Goal: Information Seeking & Learning: Learn about a topic

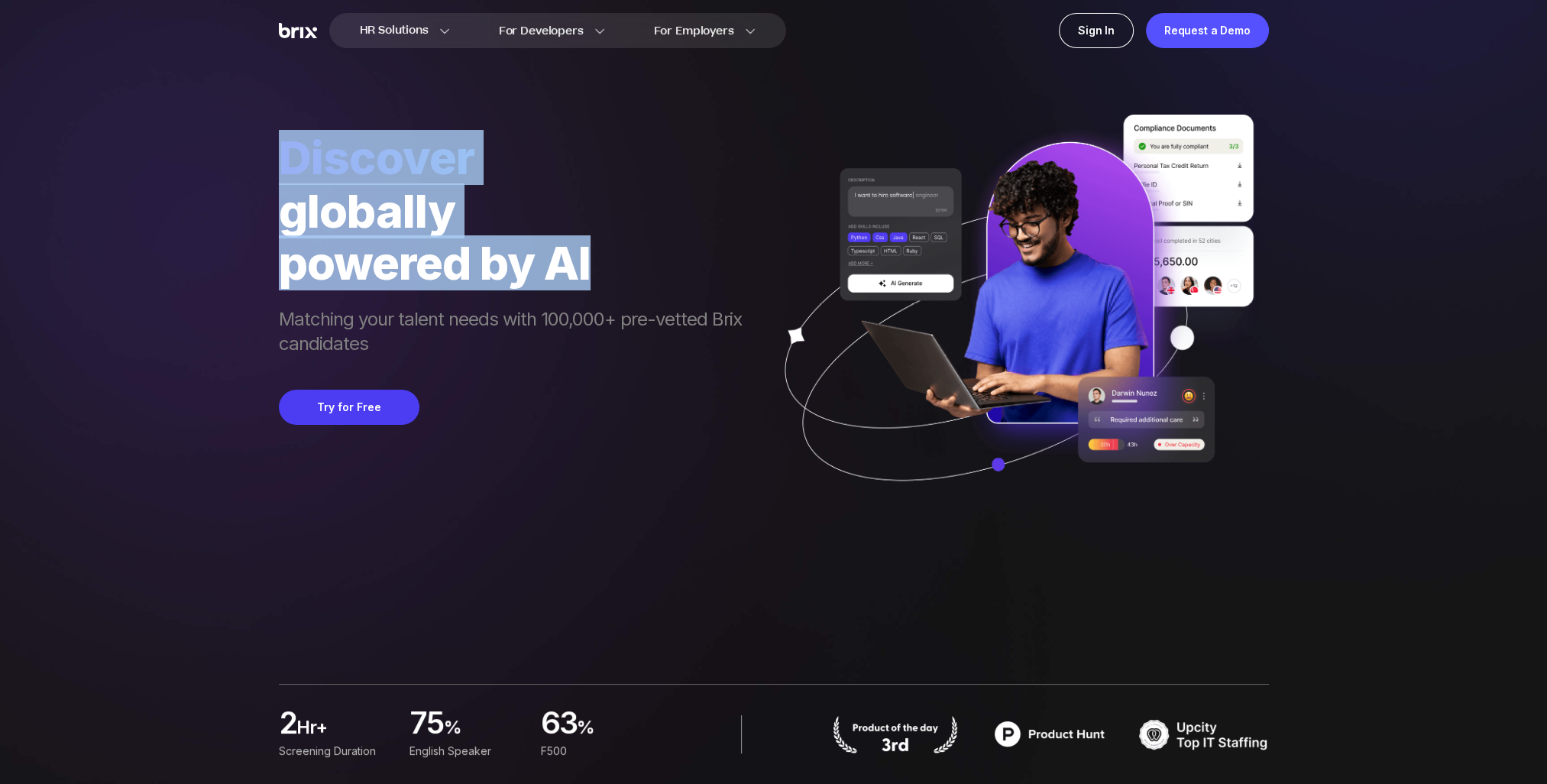
drag, startPoint x: 280, startPoint y: 147, endPoint x: 598, endPoint y: 265, distance: 339.2
click at [598, 265] on div "Discover globally powered by AI Matching your talent needs with 100,000+ pre-ve…" at bounding box center [518, 245] width 479 height 229
copy div "Discover globally powered by AI"
click at [498, 217] on div "globally" at bounding box center [518, 211] width 479 height 52
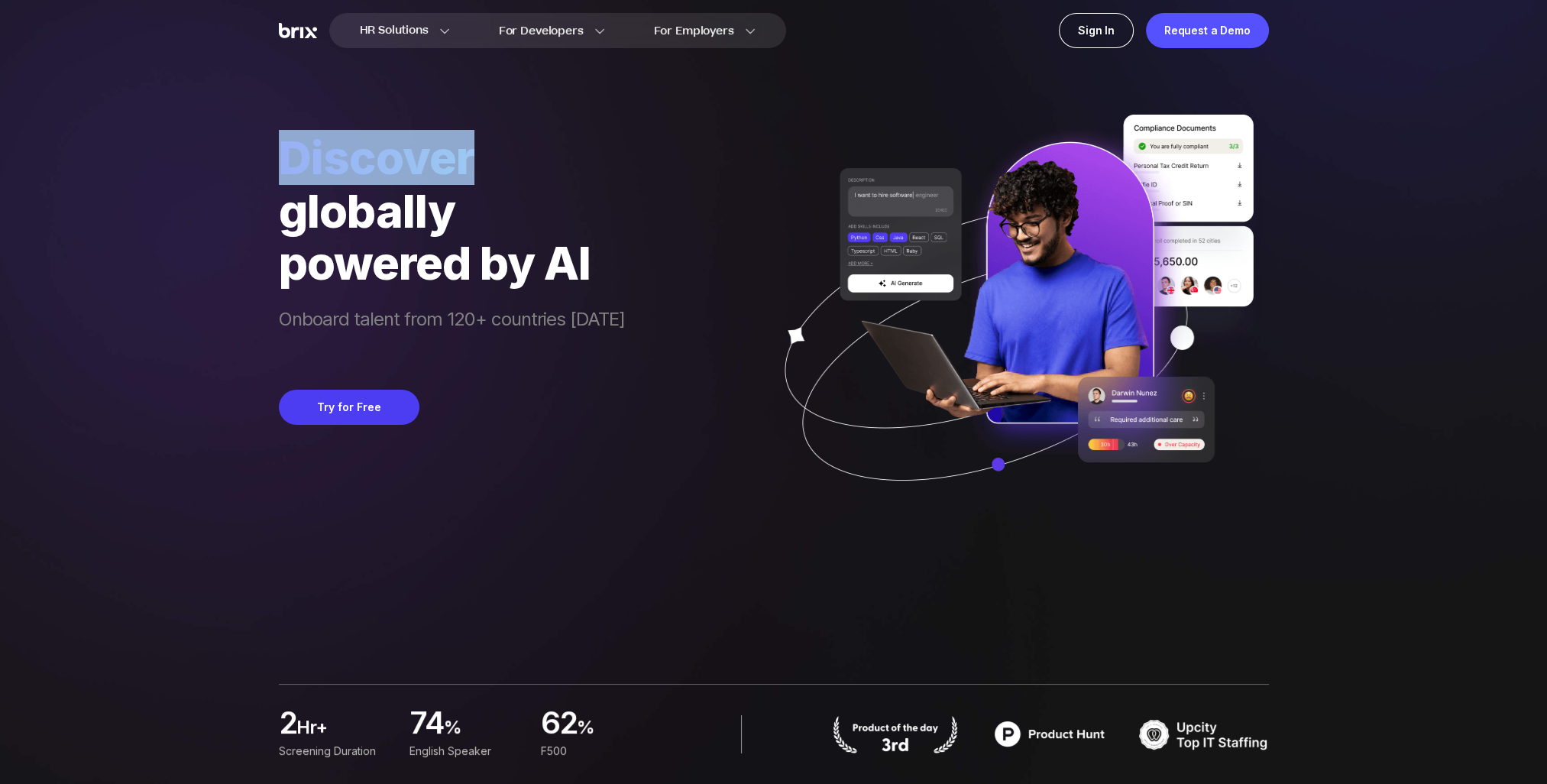
drag, startPoint x: 466, startPoint y: 159, endPoint x: 275, endPoint y: 155, distance: 191.0
click at [275, 155] on div "HR Solutions HR Solutions Recruiter HR Assistant Global Talent Network Onboardi…" at bounding box center [773, 392] width 1473 height 784
copy span "Discover"
drag, startPoint x: 450, startPoint y: 160, endPoint x: 271, endPoint y: 151, distance: 179.2
click at [271, 151] on div "HR Solutions HR Solutions Recruiter HR Assistant Global Talent Network Onboardi…" at bounding box center [773, 392] width 1473 height 784
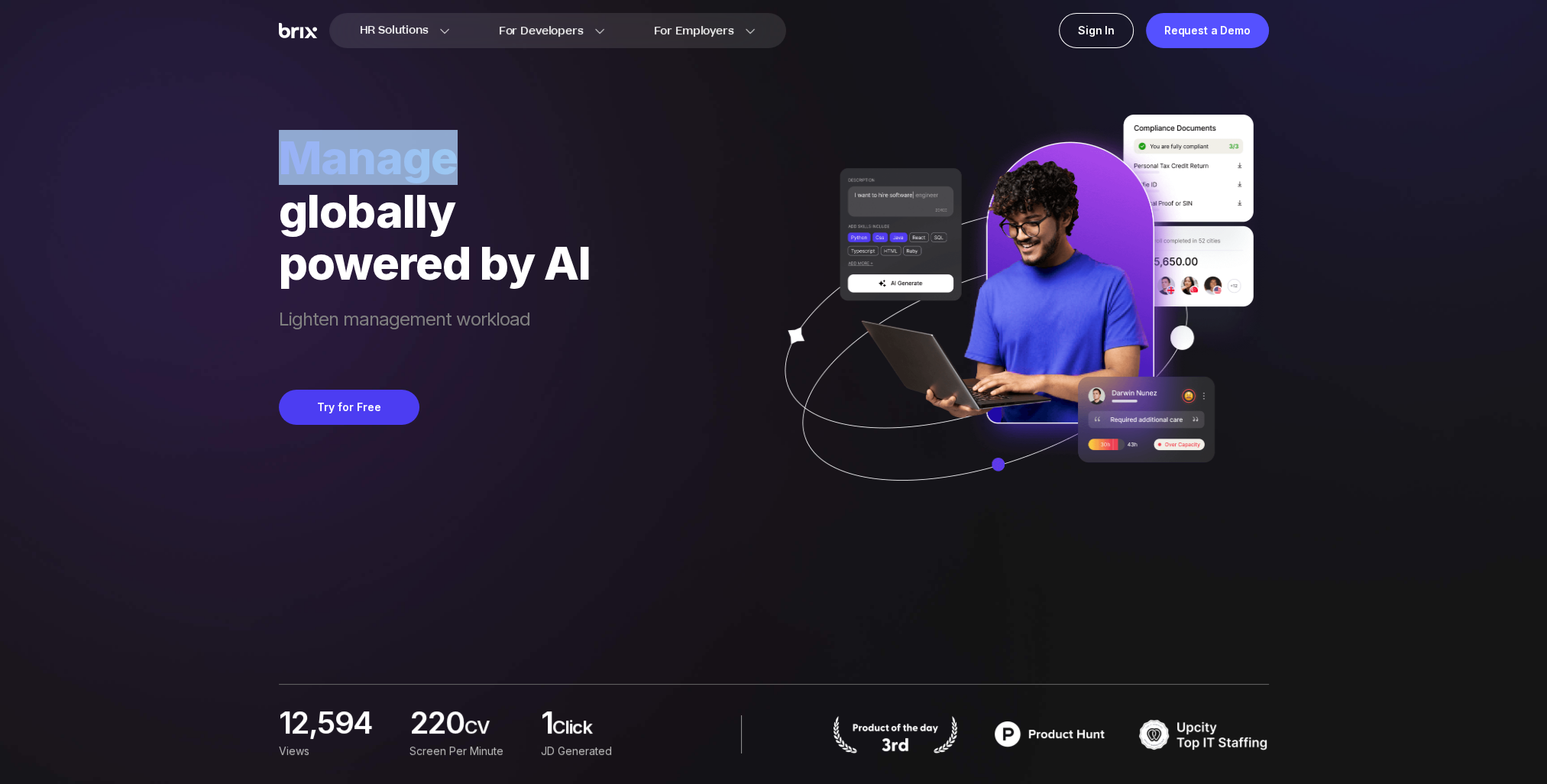
copy span "manage"
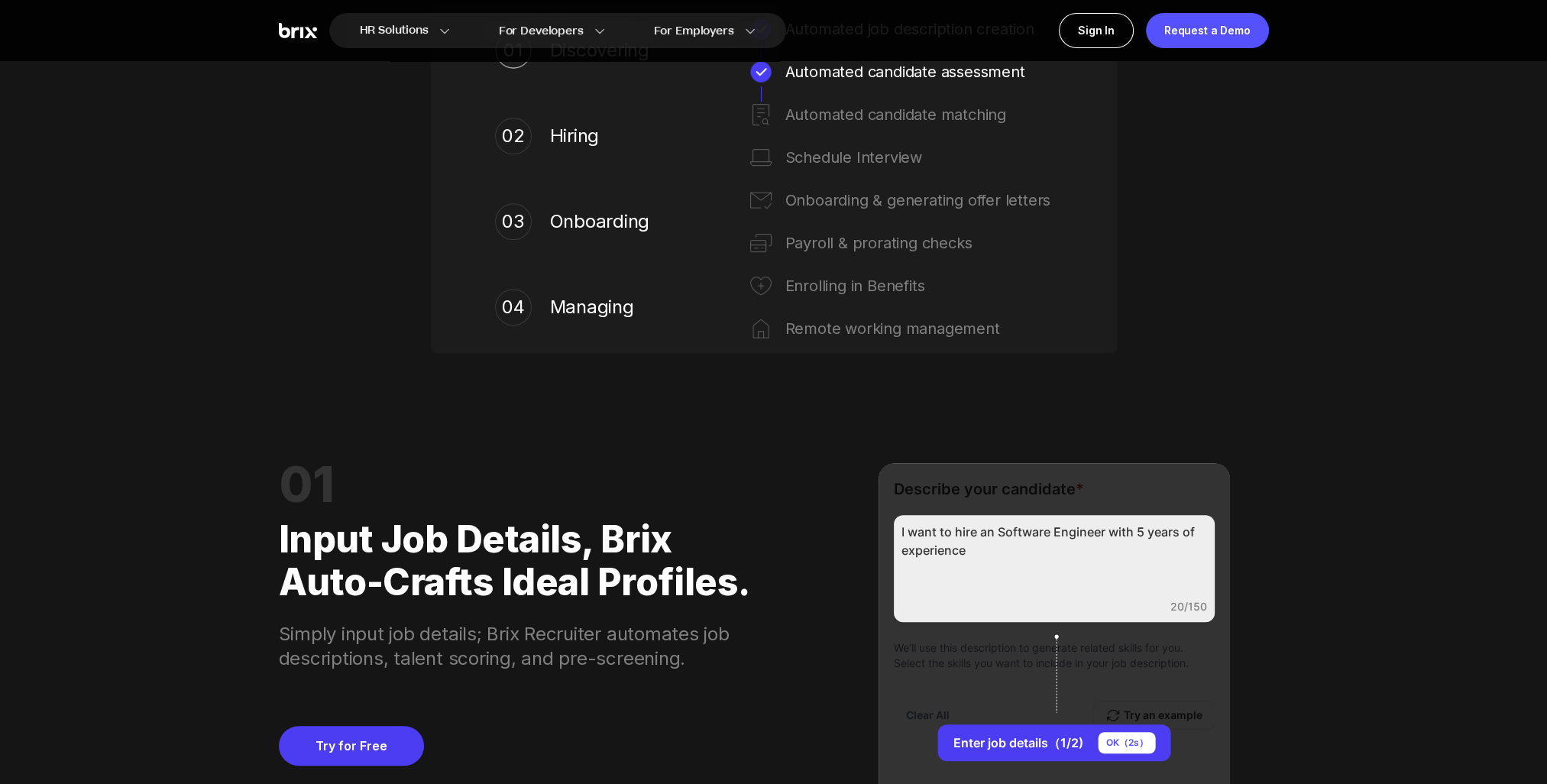
scroll to position [1298, 0]
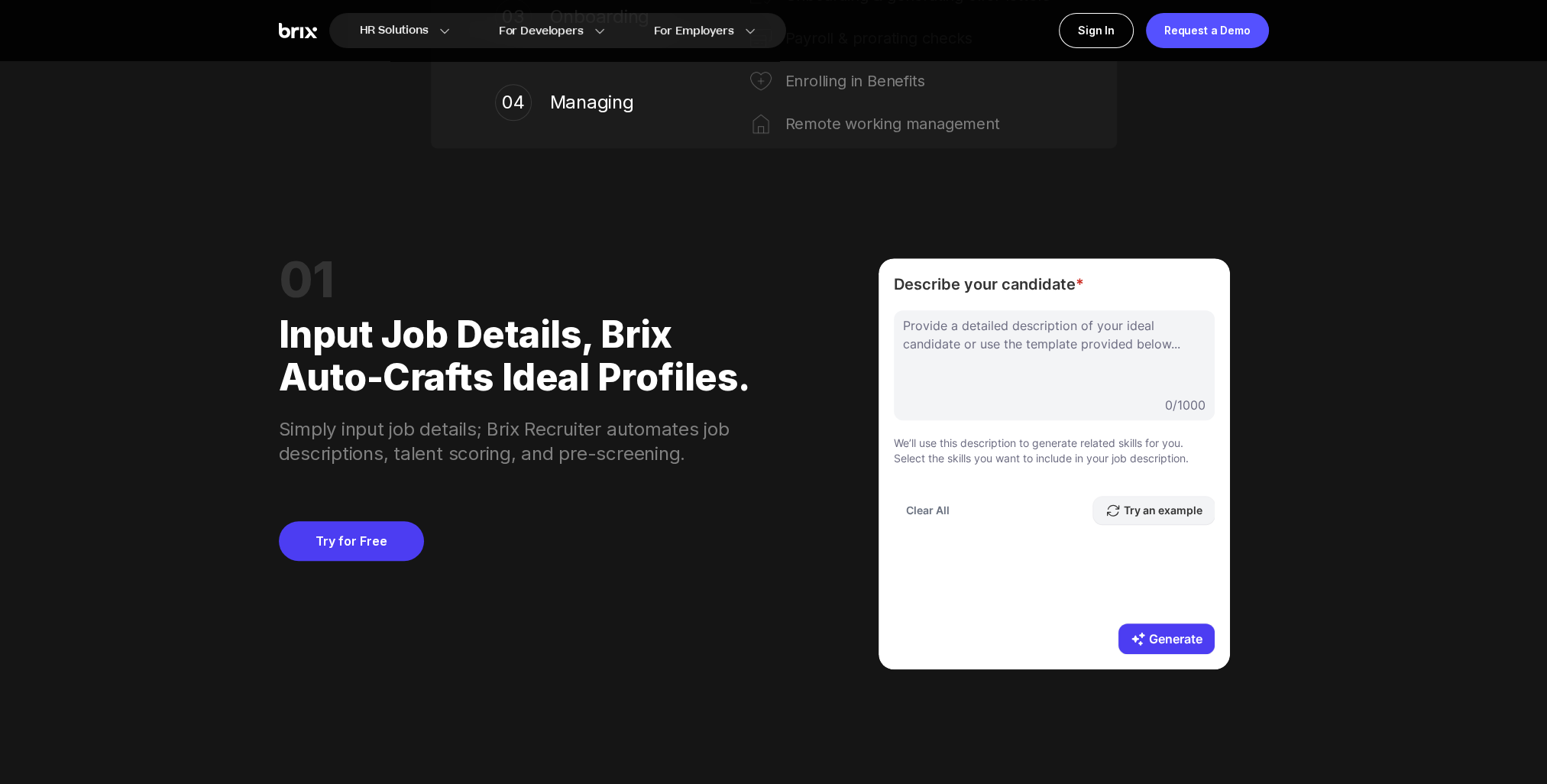
click at [1152, 508] on button "Try an example" at bounding box center [1154, 510] width 122 height 27
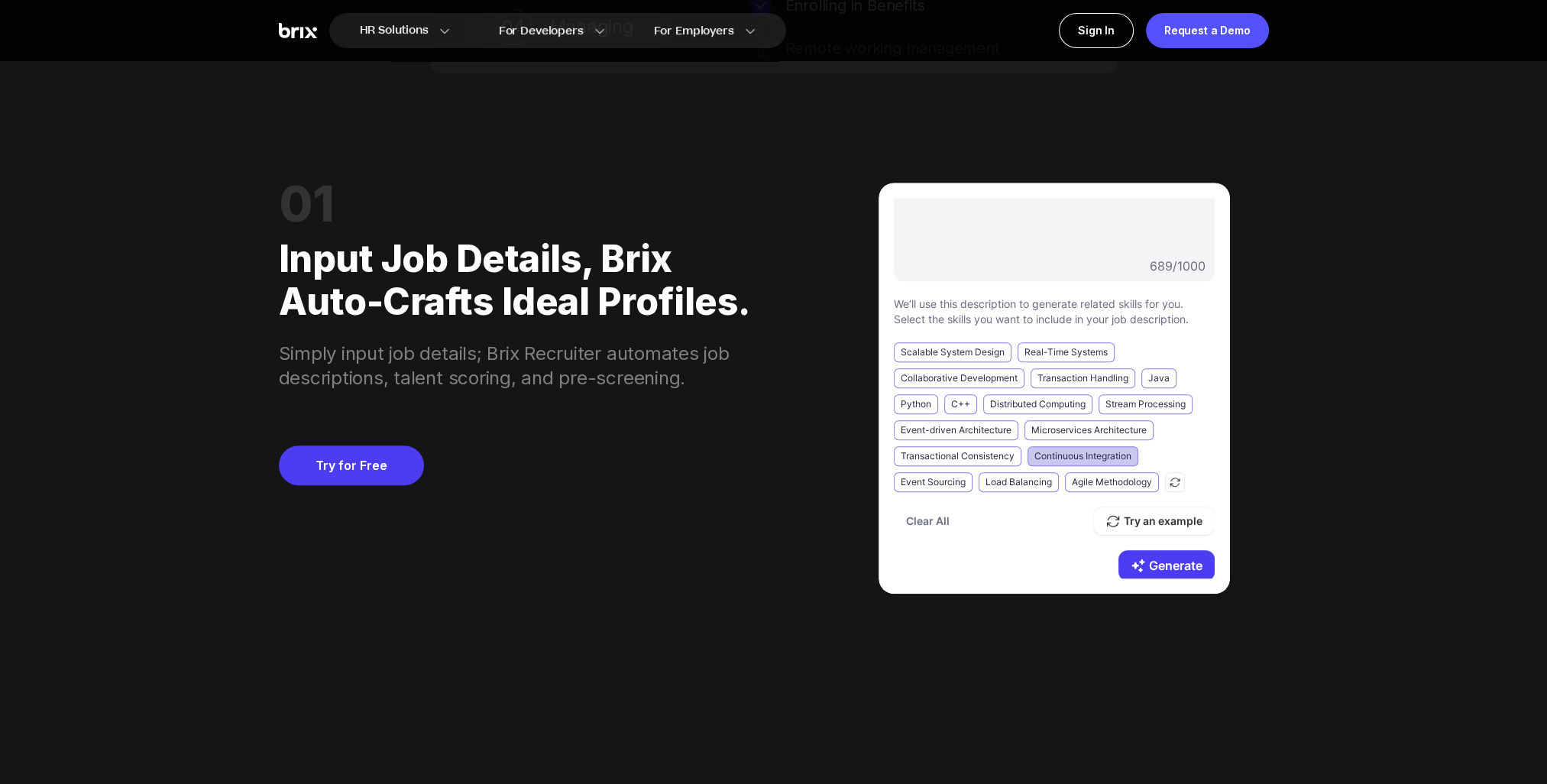
scroll to position [1375, 0]
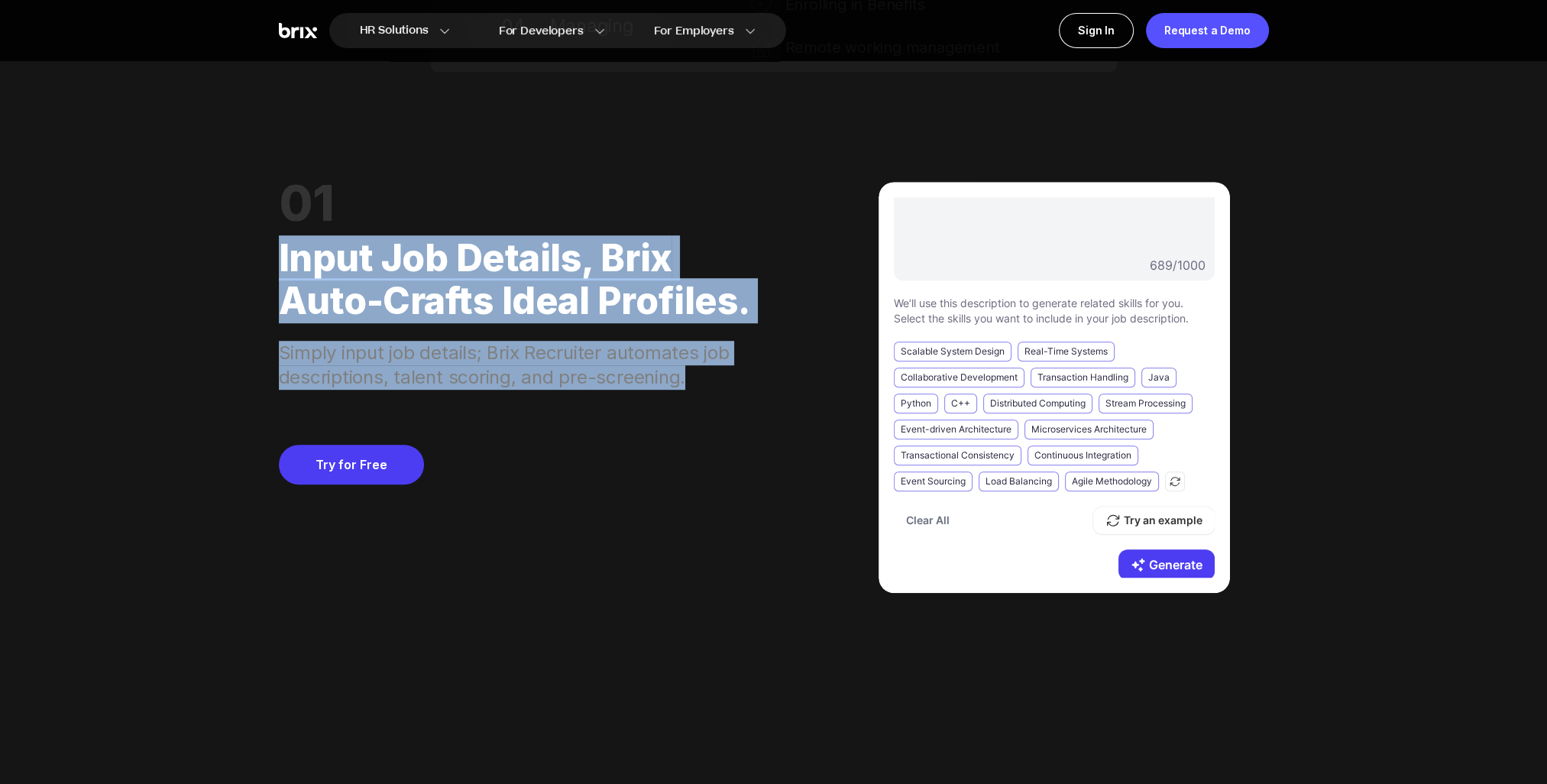
drag, startPoint x: 685, startPoint y: 381, endPoint x: 273, endPoint y: 263, distance: 428.6
copy div "Input job details, Brix auto-crafts ideal profiles. Simply input job details; B…"
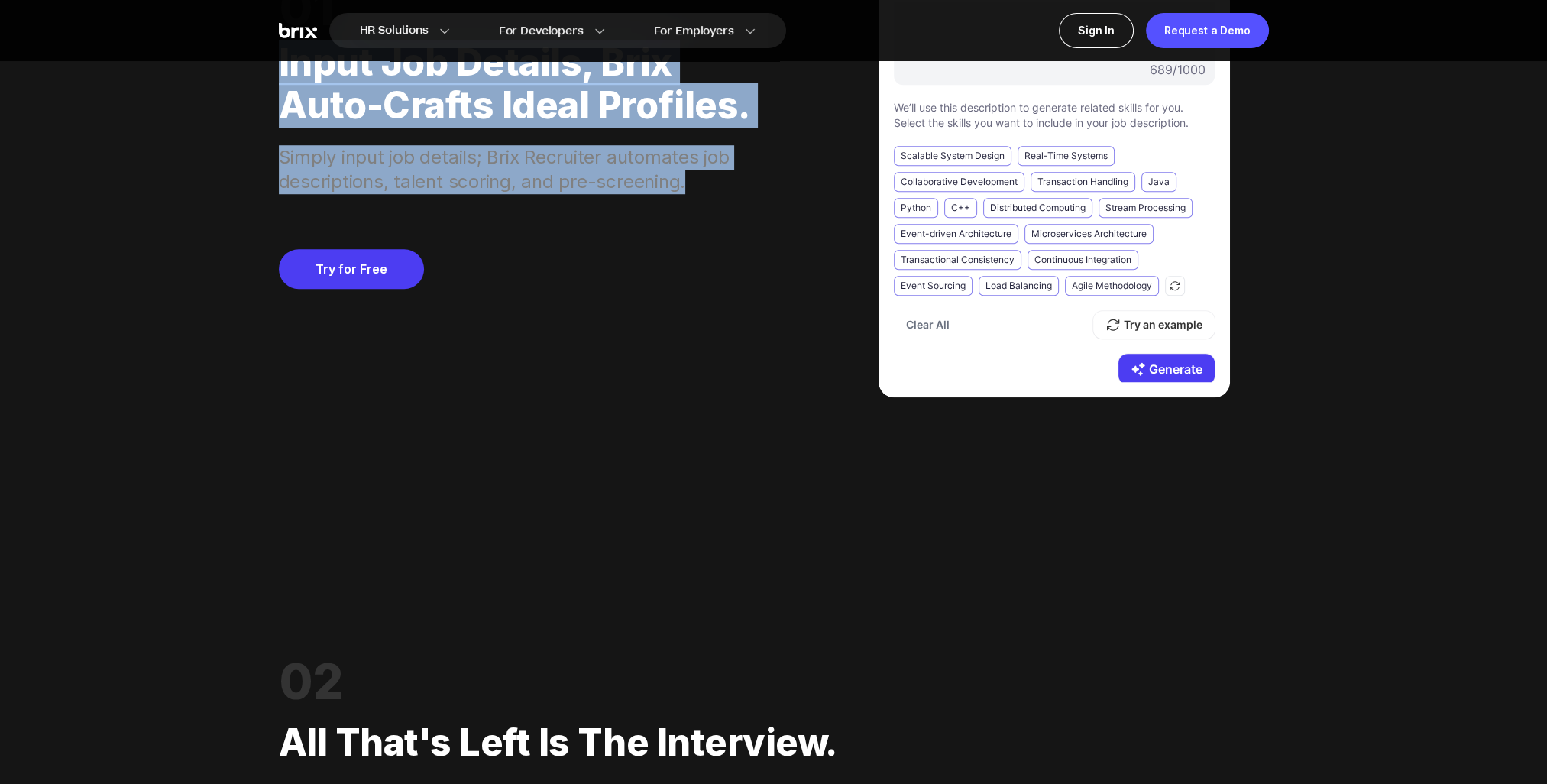
scroll to position [1452, 0]
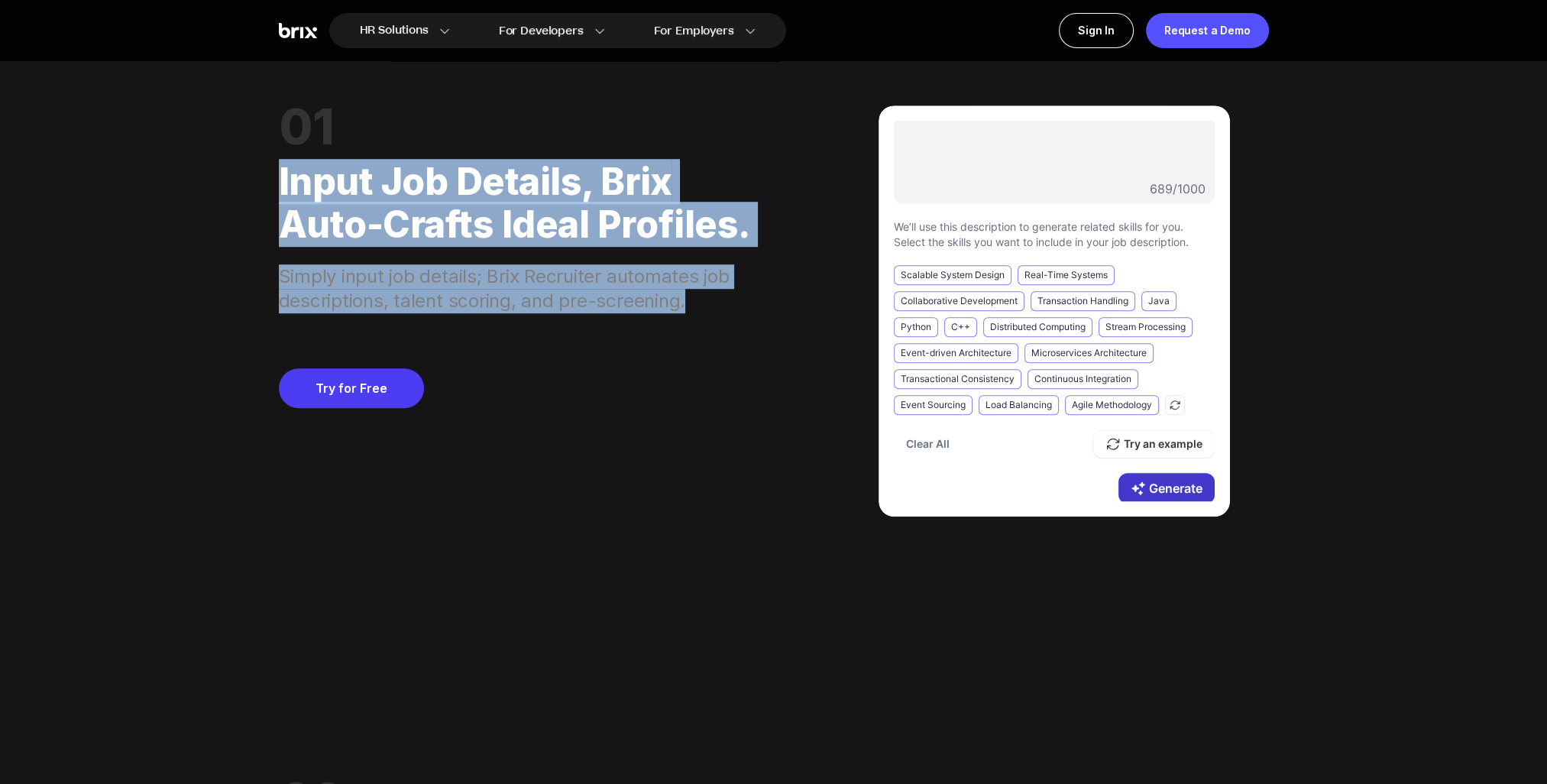
click at [1163, 485] on button "Generate" at bounding box center [1166, 488] width 96 height 31
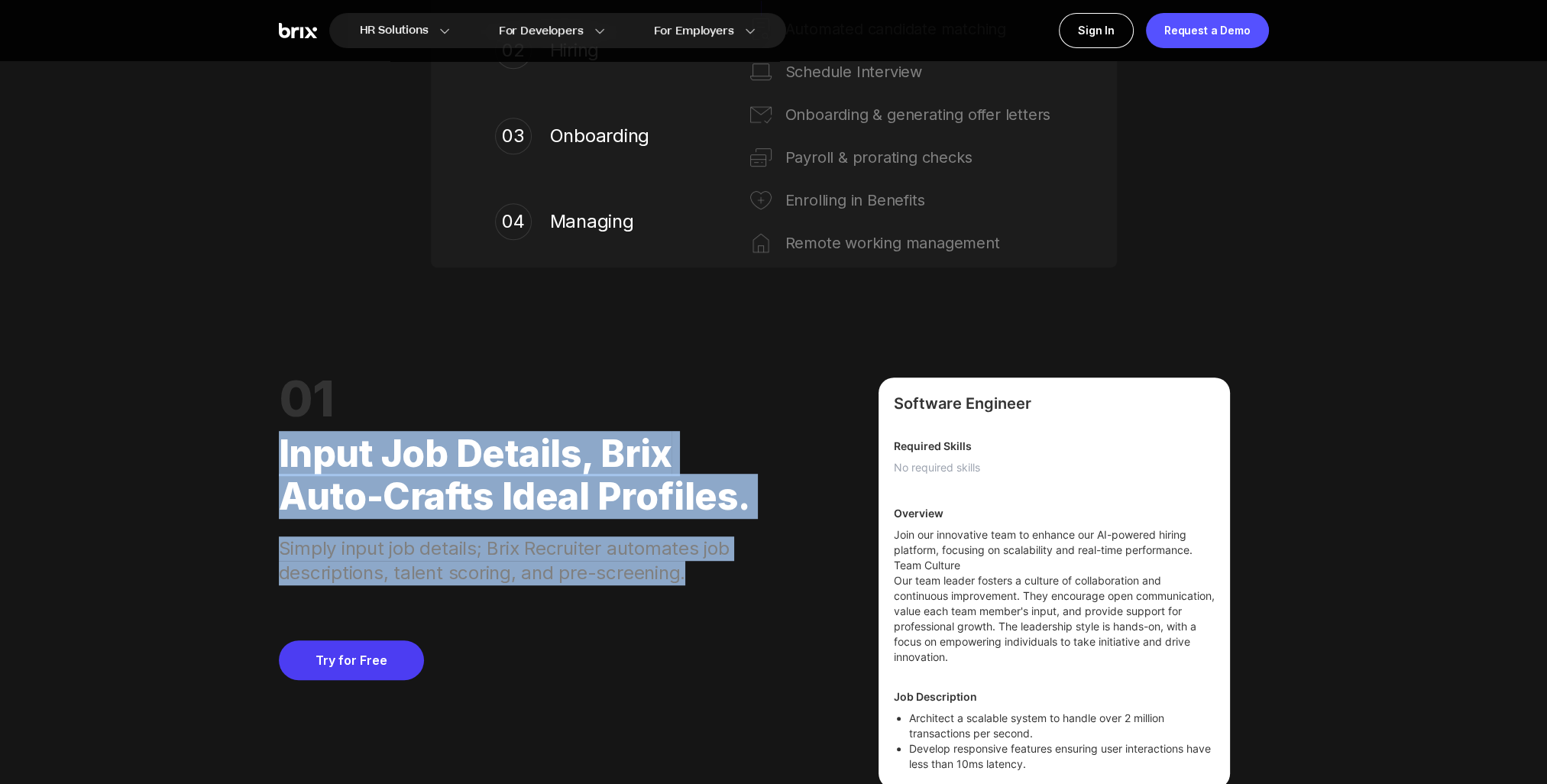
scroll to position [1222, 0]
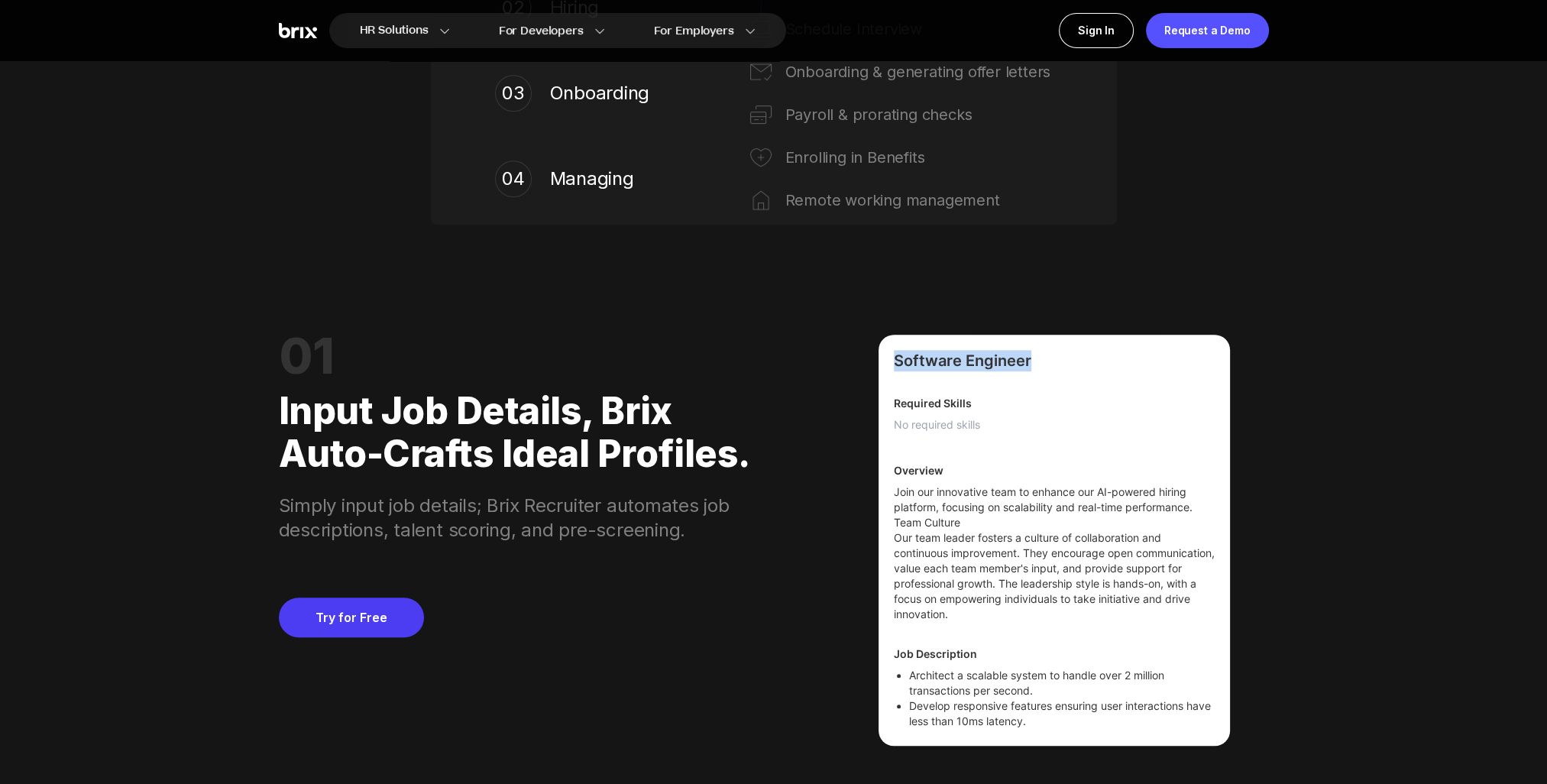
drag, startPoint x: 1028, startPoint y: 362, endPoint x: 890, endPoint y: 359, distance: 138.0
click at [890, 359] on div "Software Engineer Required Skills No required skills Overview Join our innovati…" at bounding box center [1054, 540] width 351 height 411
copy span "Software Engineer"
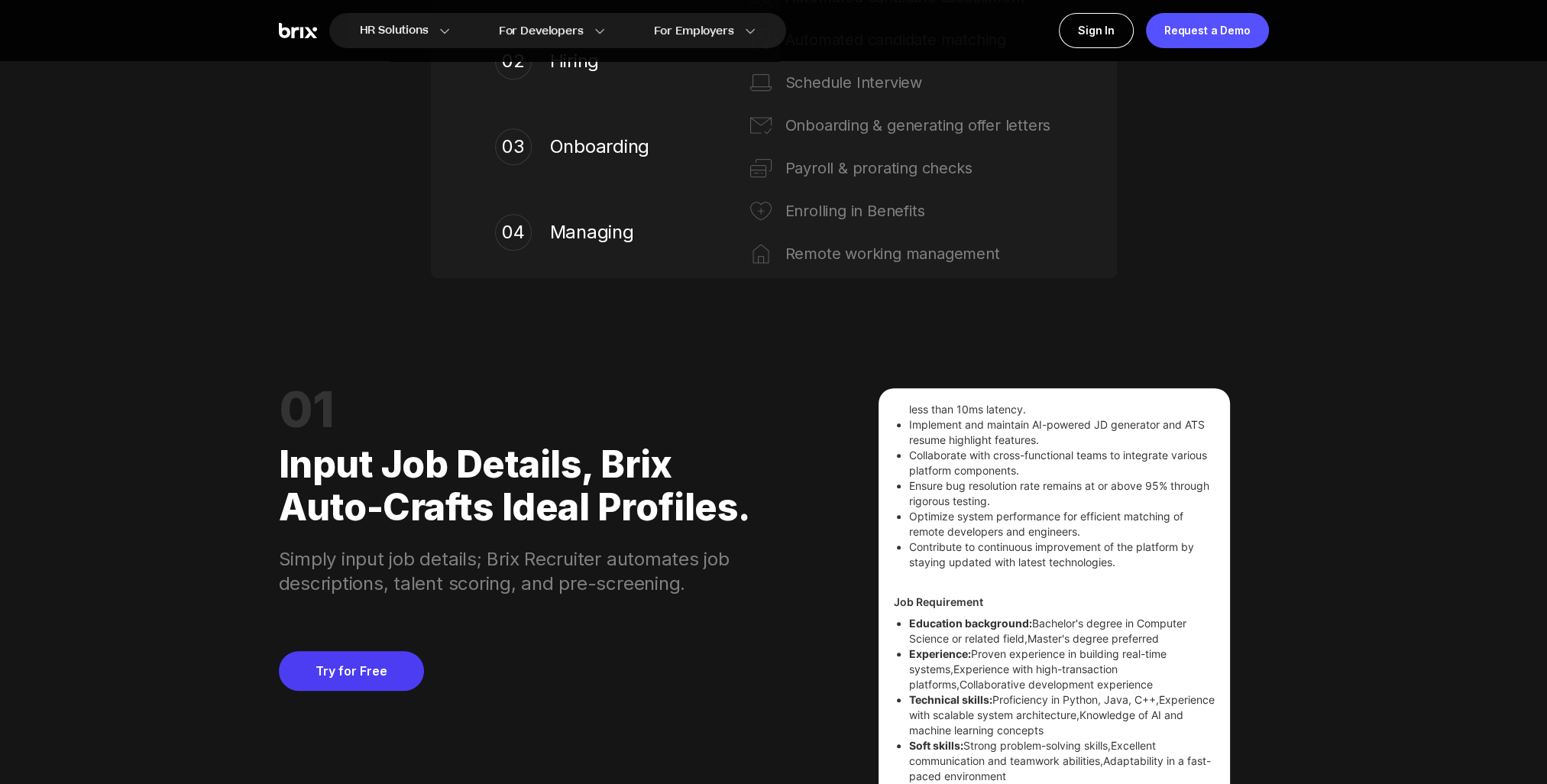
scroll to position [1259, 0]
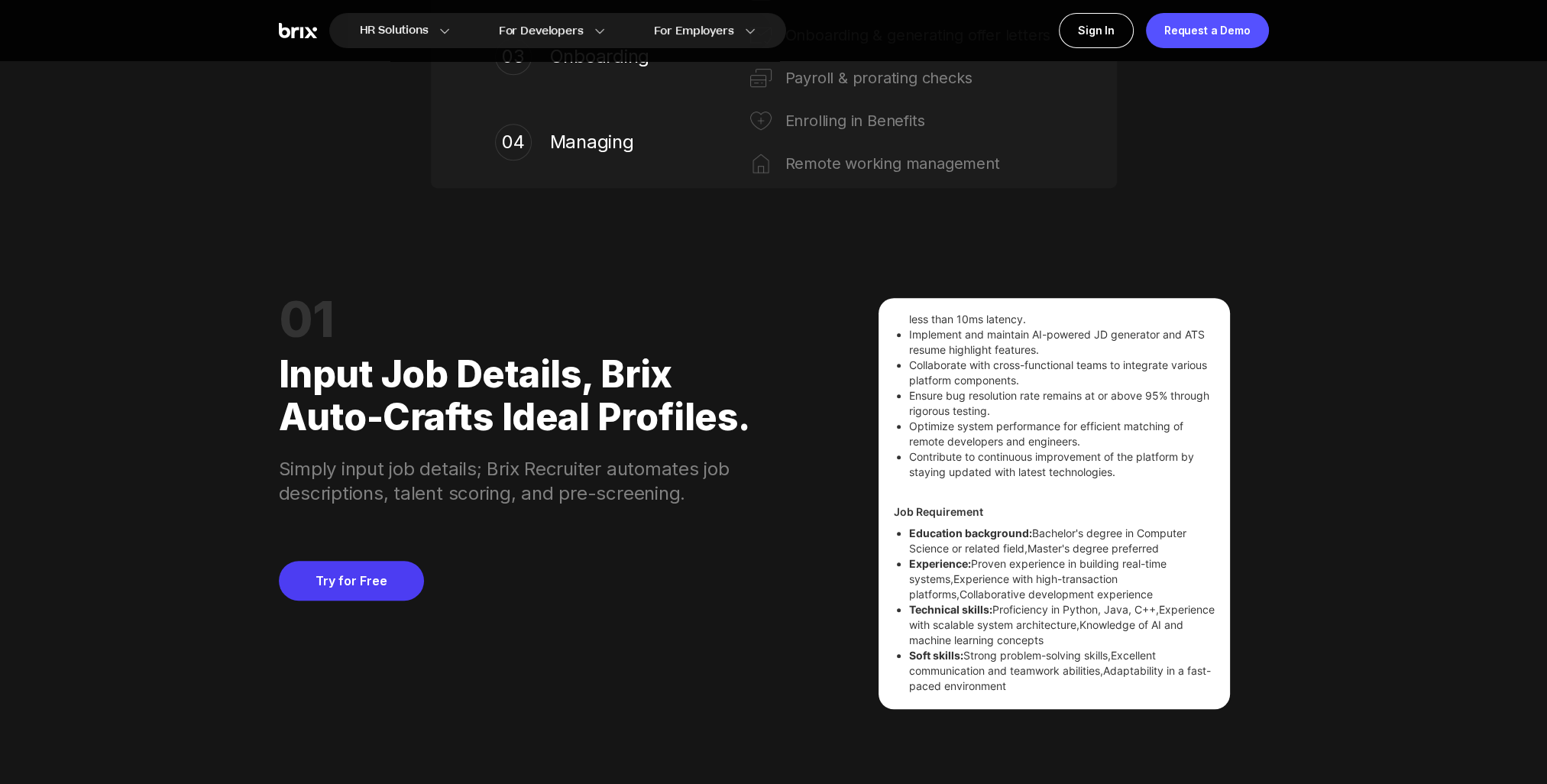
drag, startPoint x: 895, startPoint y: 587, endPoint x: 1142, endPoint y: 698, distance: 270.8
click at [1142, 698] on div "Software Engineer Required Skills No required skills Overview Join our innovati…" at bounding box center [1054, 503] width 351 height 411
copy div "Software Engineer Required Skills No required skills Overview Join our innovati…"
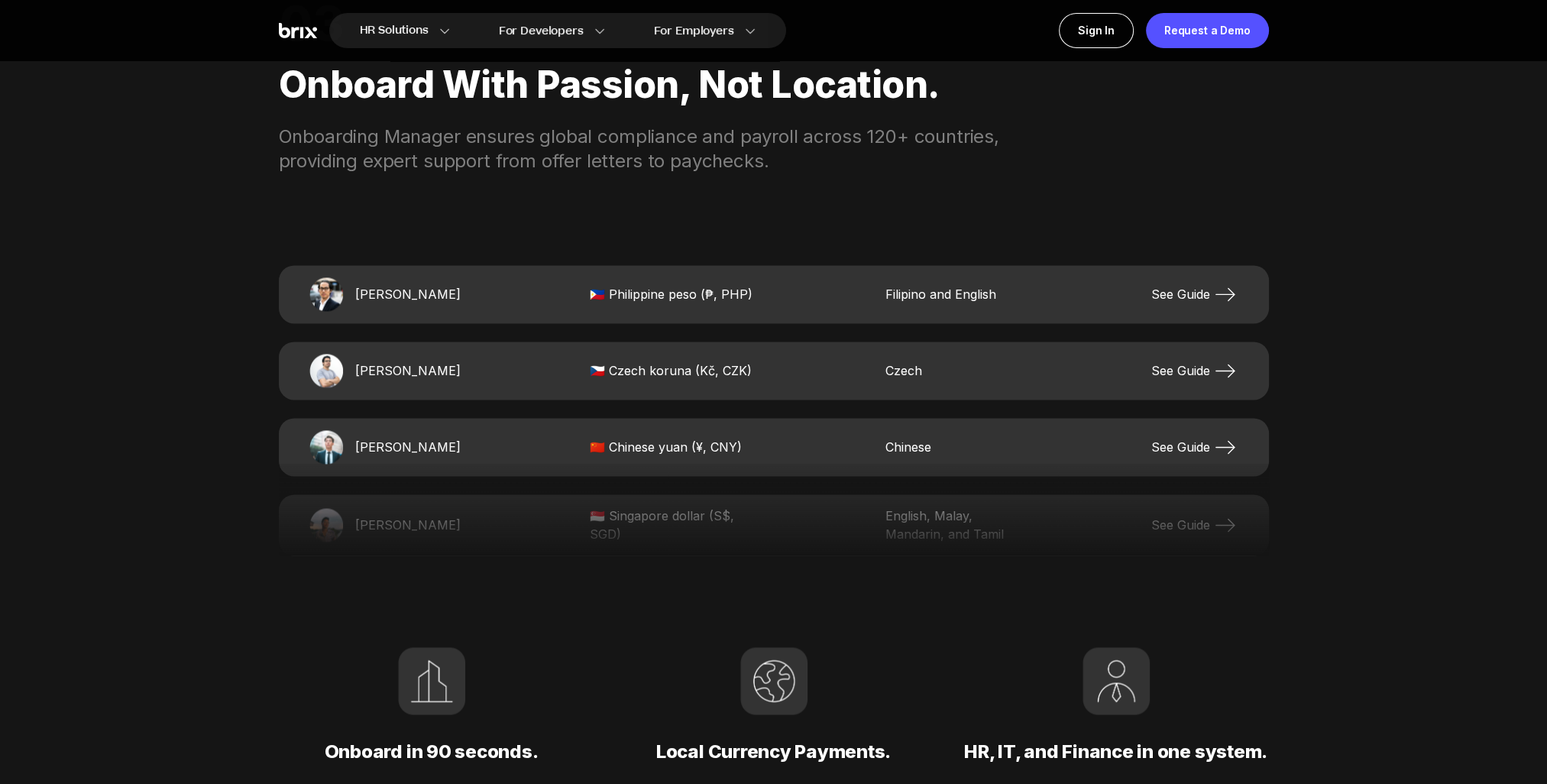
scroll to position [3208, 0]
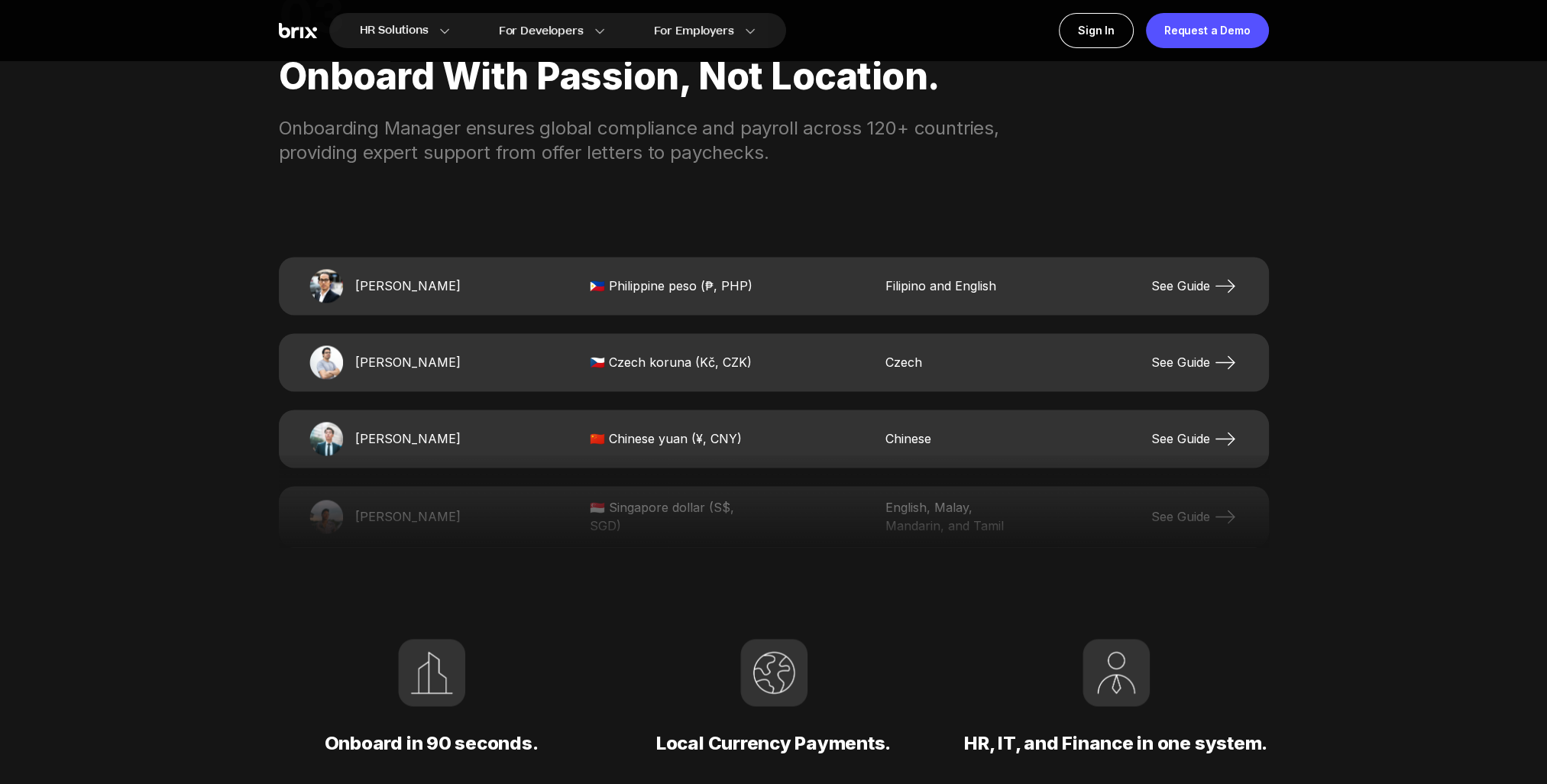
click at [1197, 288] on span "See Guide" at bounding box center [1194, 285] width 87 height 25
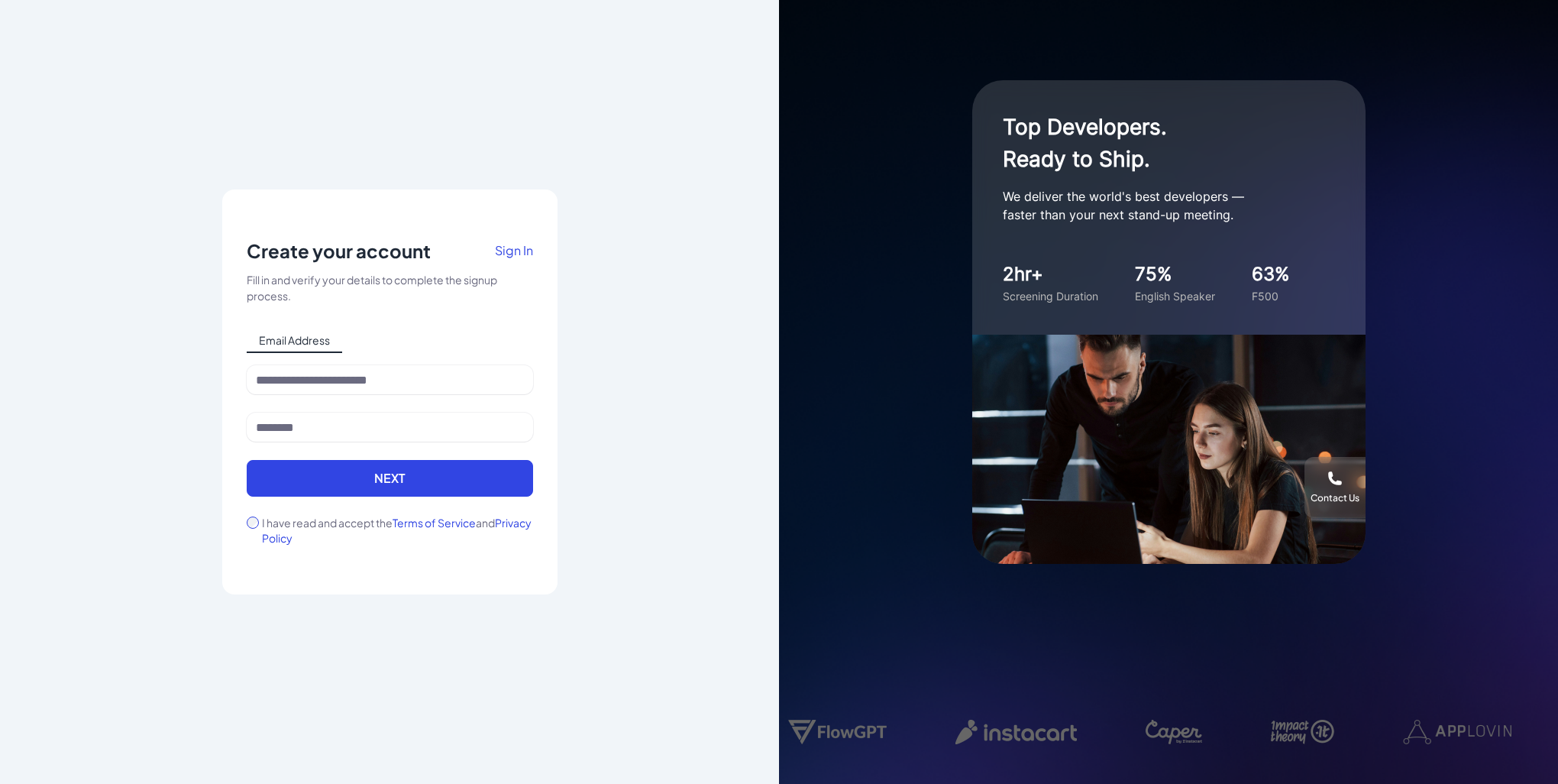
drag, startPoint x: 1085, startPoint y: 531, endPoint x: 1409, endPoint y: 354, distance: 369.2
click at [1409, 354] on div "Top Developers. Ready to Ship. We deliver the world's best developers — faster …" at bounding box center [1168, 392] width 779 height 784
